Goal: Complete application form

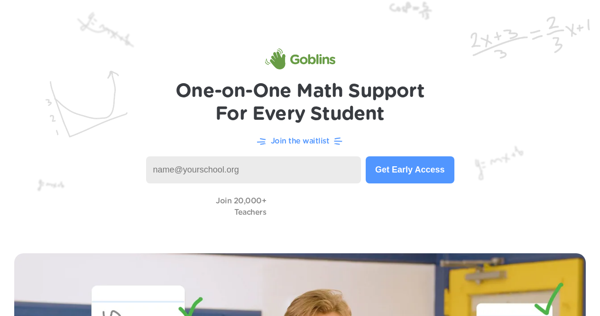
click at [172, 227] on img at bounding box center [300, 119] width 600 height 239
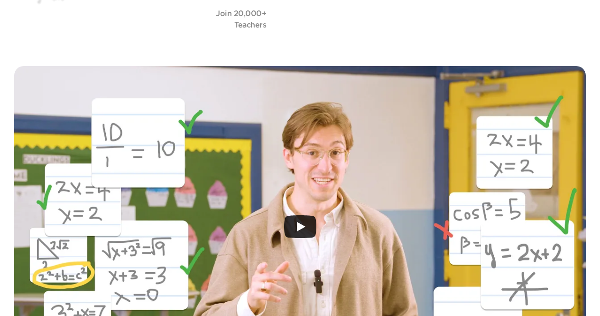
scroll to position [186, 0]
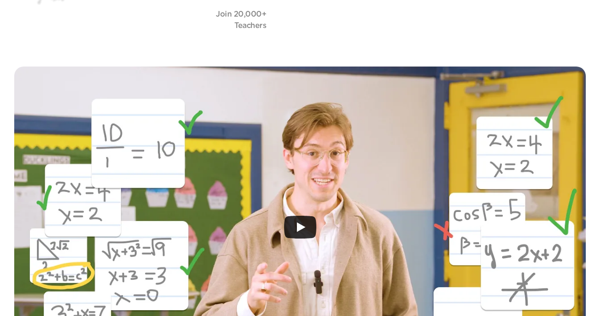
click at [297, 222] on icon "Play" at bounding box center [300, 226] width 32 height 23
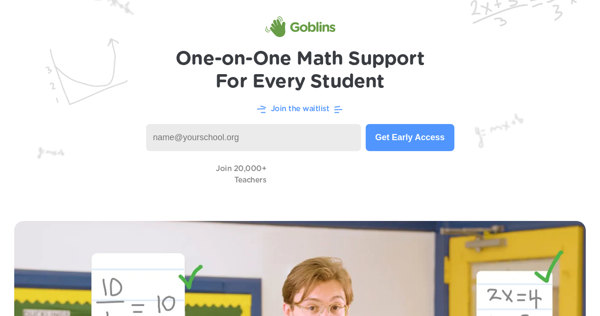
scroll to position [0, 0]
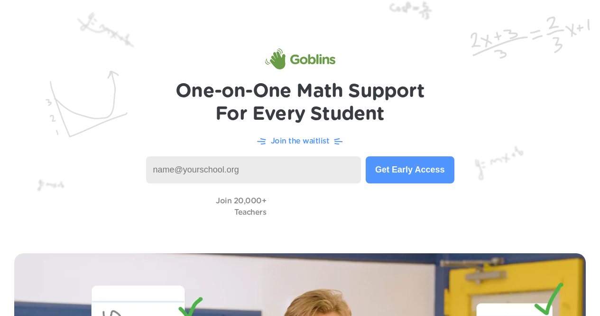
click at [173, 170] on input at bounding box center [253, 169] width 215 height 27
click at [298, 175] on input "jresanovich@lhric.org" at bounding box center [253, 169] width 215 height 27
type input "jresanovich@lhric.org"
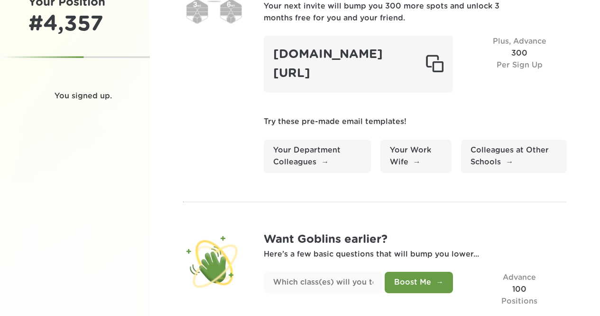
scroll to position [76, 0]
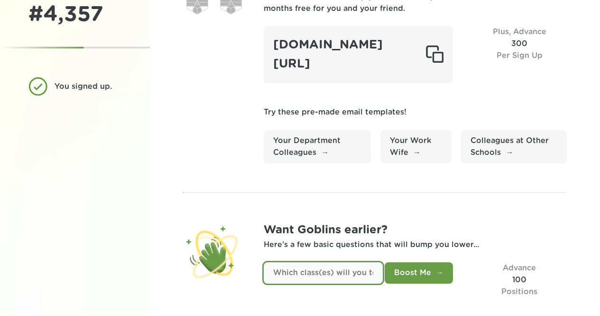
click at [322, 271] on input "text" at bounding box center [323, 272] width 119 height 21
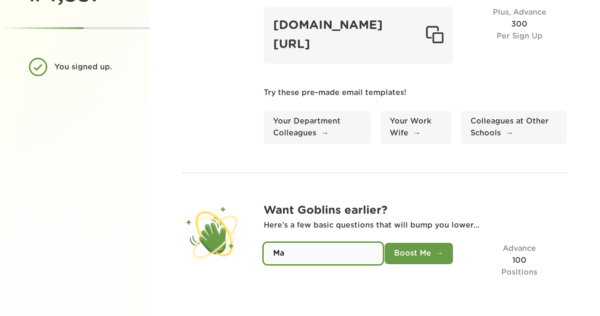
type input "M"
type input "Instructional Technology PD"
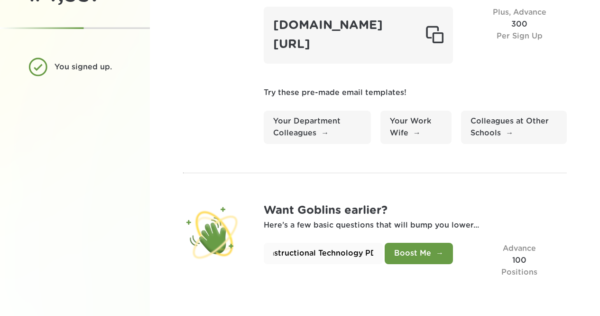
scroll to position [0, 0]
click at [429, 259] on button "Boost Me" at bounding box center [419, 252] width 68 height 21
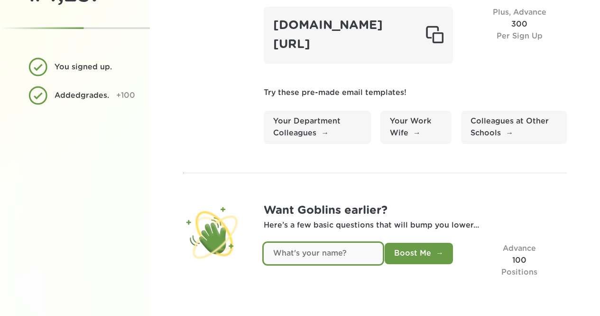
click at [361, 256] on input "text" at bounding box center [323, 252] width 119 height 21
type input "John"
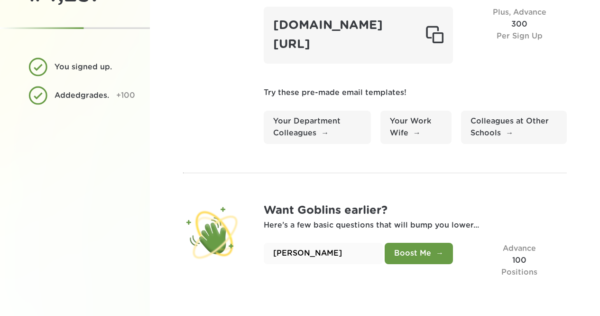
click at [414, 250] on button "Boost Me" at bounding box center [419, 252] width 68 height 21
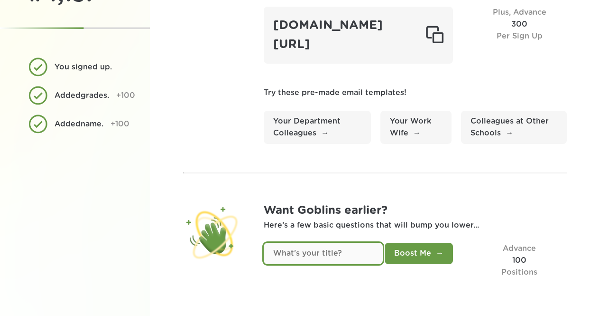
click at [346, 258] on input "text" at bounding box center [323, 252] width 119 height 21
type input "Senior Facilitator - Technology"
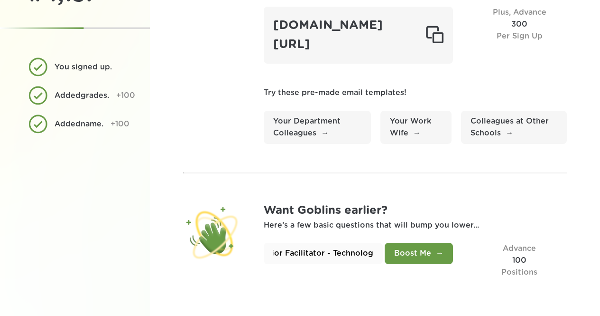
scroll to position [0, 0]
click at [405, 252] on button "Boost Me" at bounding box center [419, 252] width 68 height 21
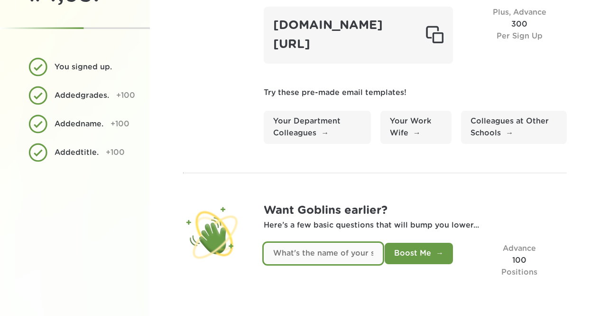
click at [367, 259] on input "text" at bounding box center [323, 252] width 119 height 21
type input "Lower Hudson Regional Information Center"
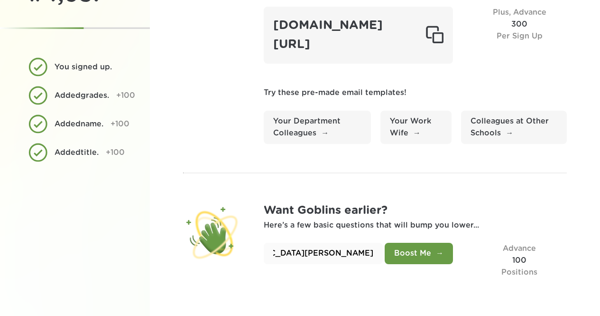
scroll to position [0, 0]
click at [397, 247] on button "Boost Me" at bounding box center [419, 252] width 68 height 21
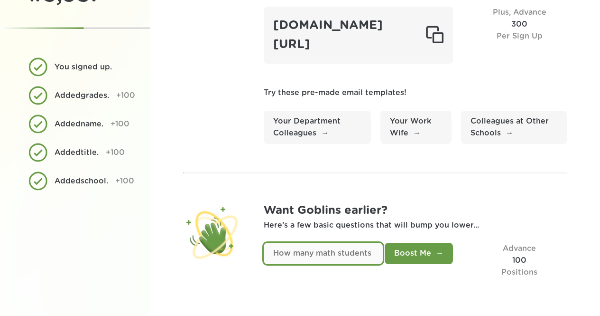
click at [356, 253] on input "text" at bounding box center [323, 252] width 119 height 21
type input "1000's"
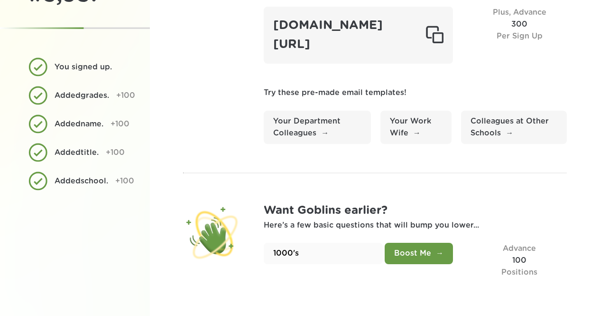
click at [405, 253] on button "Boost Me" at bounding box center [419, 252] width 68 height 21
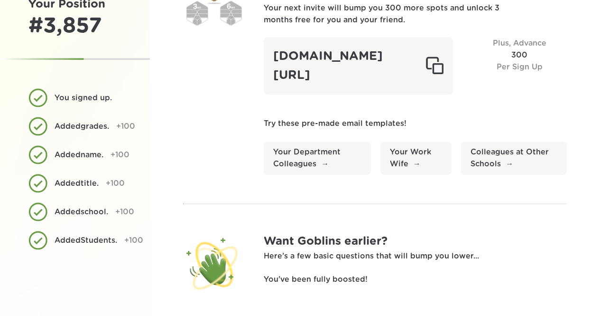
scroll to position [81, 0]
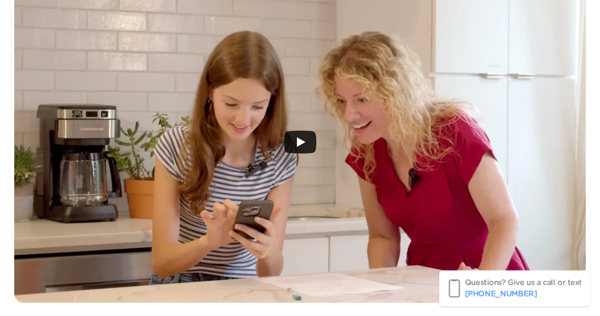
scroll to position [280, 0]
click at [294, 142] on icon "Play" at bounding box center [300, 142] width 32 height 23
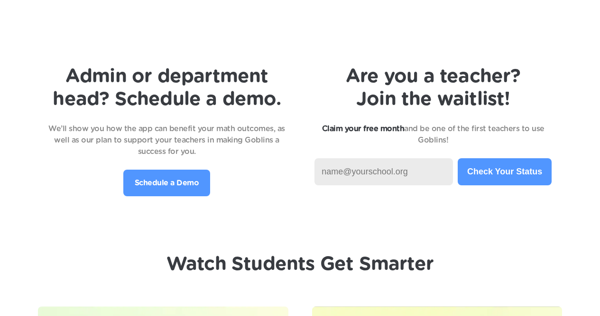
scroll to position [1947, 0]
